Goal: Navigation & Orientation: Find specific page/section

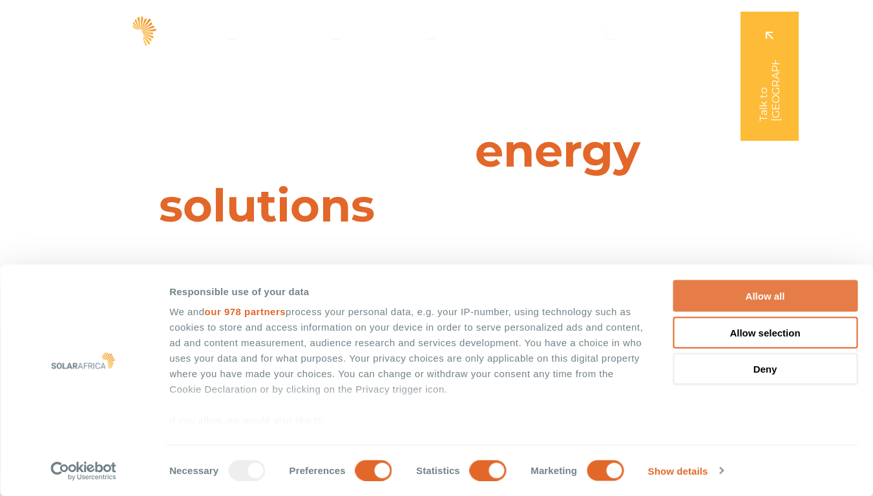
click at [770, 296] on button "Allow all" at bounding box center [765, 297] width 185 height 32
